Goal: Find specific page/section

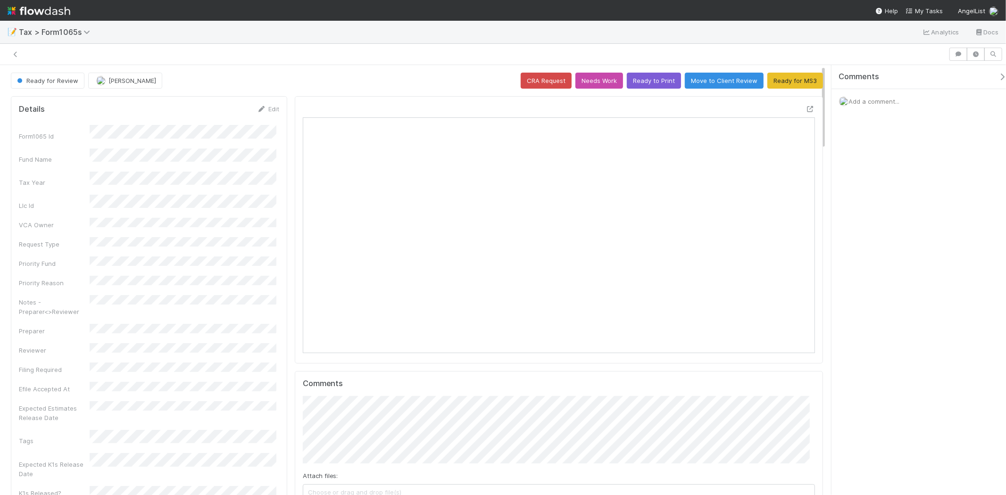
scroll to position [184, 499]
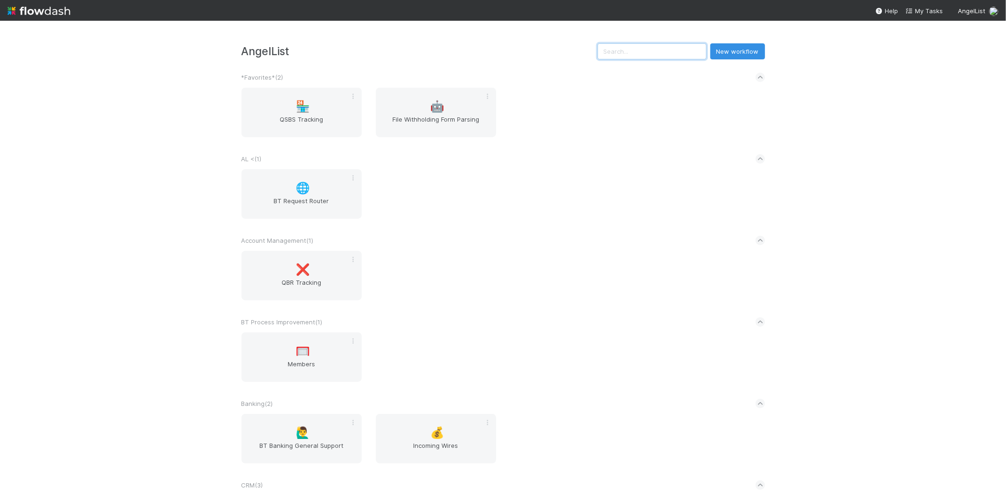
click at [682, 57] on input "text" at bounding box center [652, 51] width 109 height 16
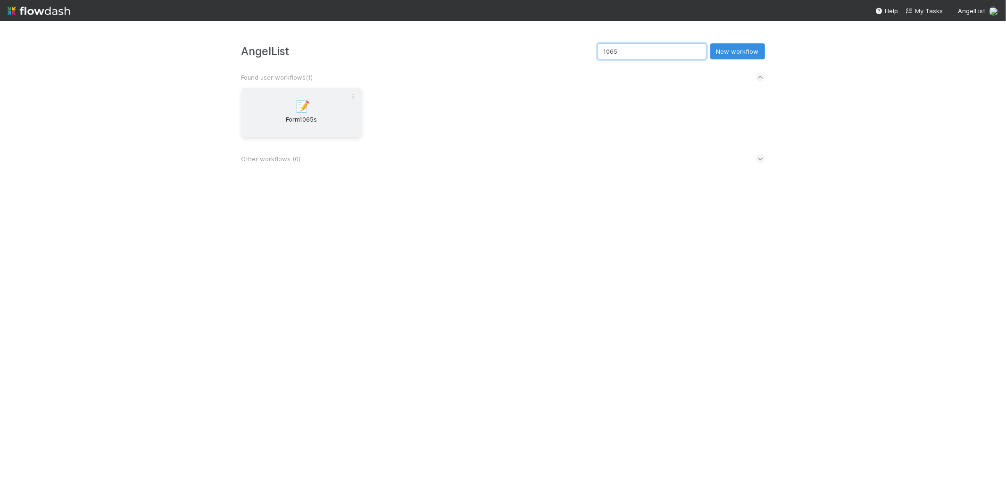
type input "1065"
click at [323, 108] on div "📝 Form1065s" at bounding box center [302, 113] width 120 height 50
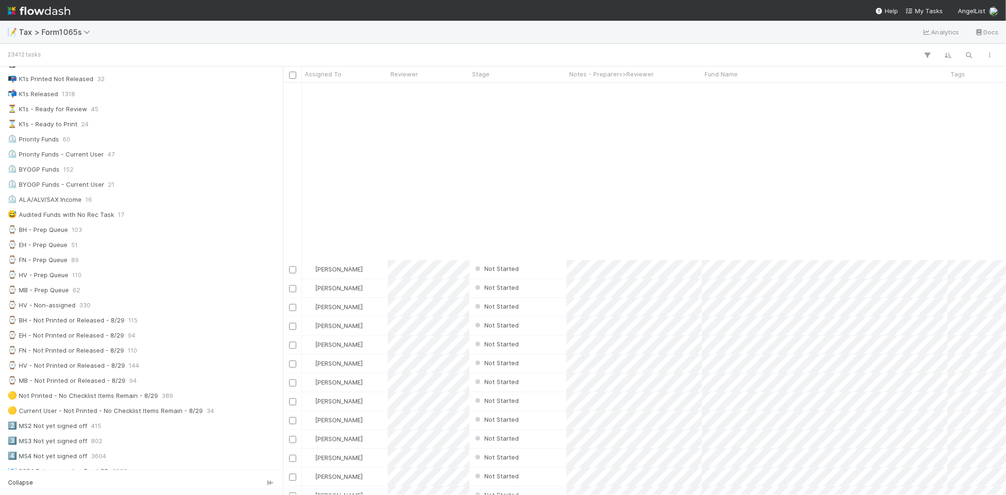
scroll to position [914, 0]
